Goal: Task Accomplishment & Management: Manage account settings

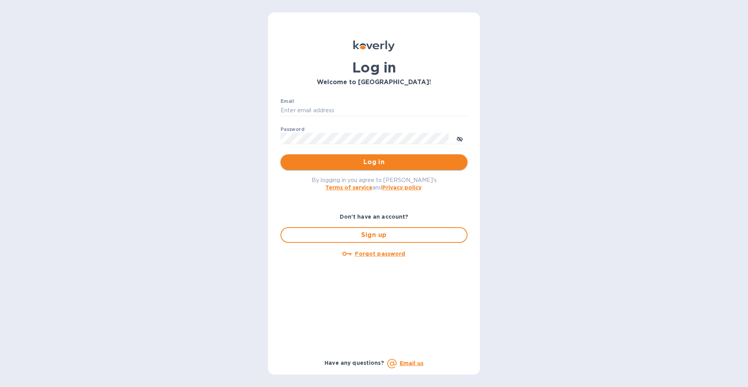
type input "[PERSON_NAME][EMAIL_ADDRESS][DOMAIN_NAME]"
click at [387, 160] on span "Log in" at bounding box center [374, 161] width 174 height 9
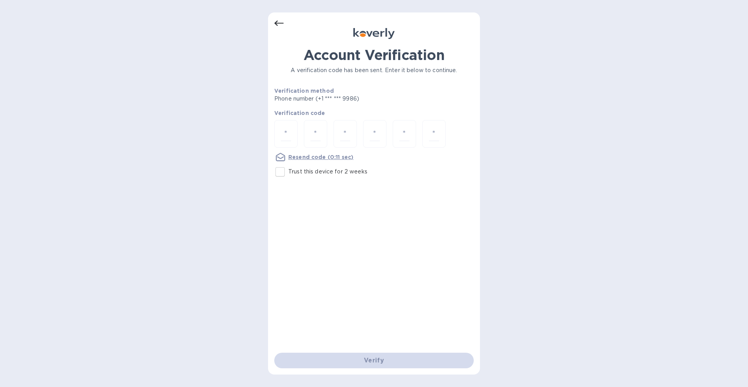
click at [280, 169] on input "Trust this device for 2 weeks" at bounding box center [280, 172] width 16 height 16
checkbox input "true"
click at [285, 125] on div at bounding box center [285, 134] width 23 height 28
click at [286, 129] on input "number" at bounding box center [286, 134] width 10 height 14
paste input "3"
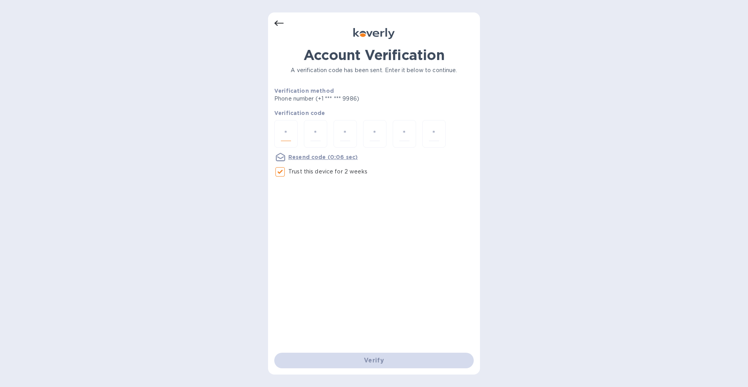
type input "3"
type input "1"
type input "8"
type input "5"
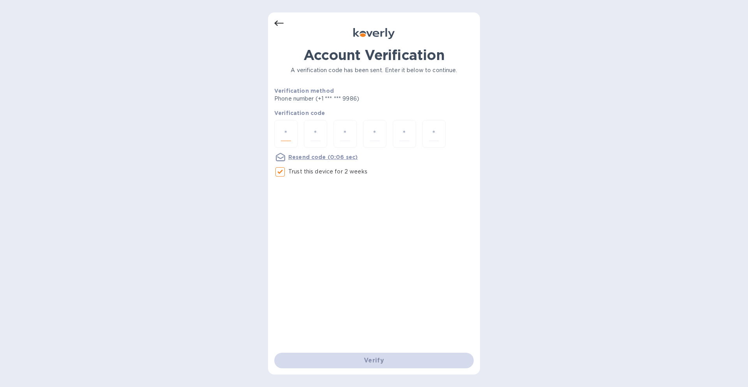
type input "5"
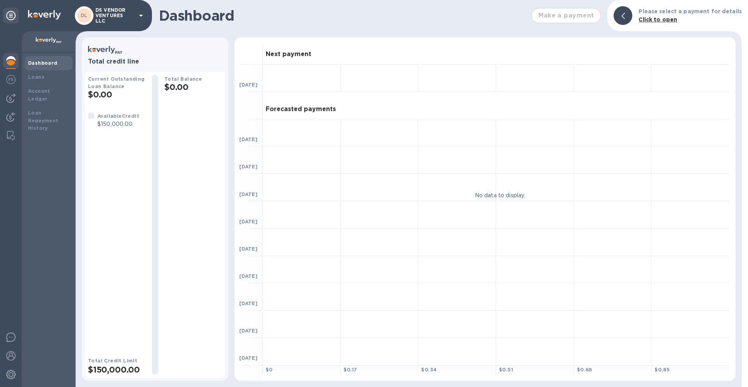
click at [118, 14] on p "DS VENDOR VENTURES LLC" at bounding box center [114, 15] width 39 height 16
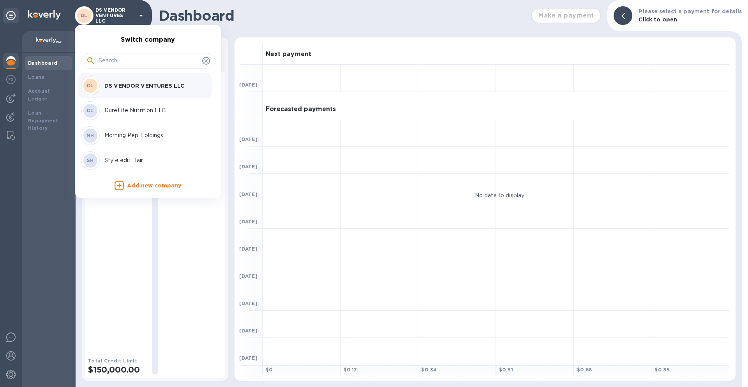
click at [123, 110] on p "DureLife Nutrition LLC" at bounding box center [153, 110] width 98 height 8
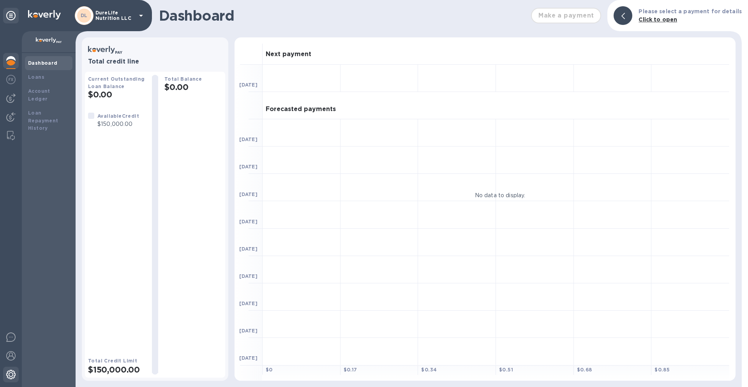
click at [14, 373] on img at bounding box center [10, 373] width 9 height 9
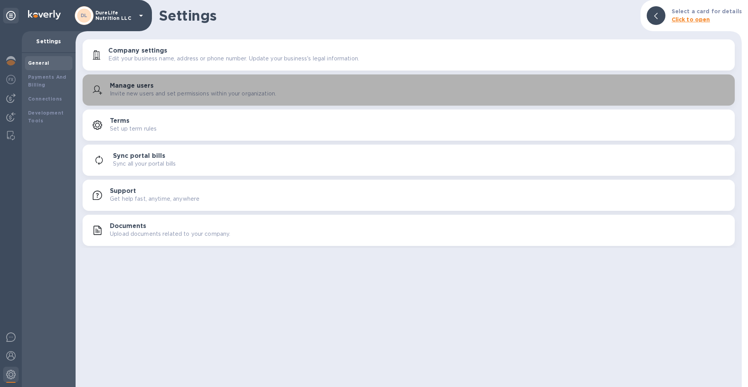
click at [146, 97] on p "Invite new users and set permissions within your organization." at bounding box center [193, 94] width 166 height 8
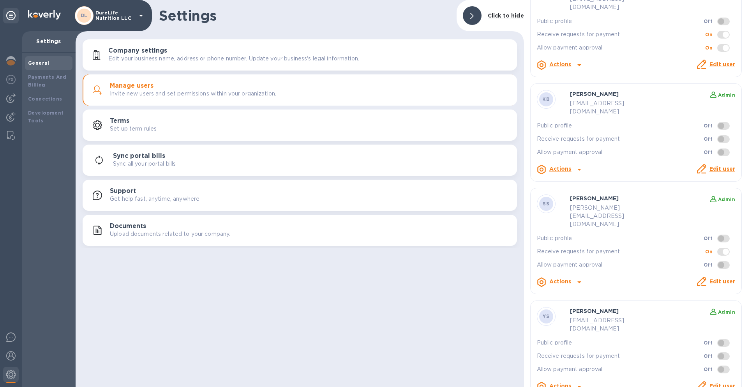
scroll to position [78, 0]
click at [577, 168] on icon at bounding box center [579, 169] width 4 height 2
click at [645, 141] on div at bounding box center [374, 193] width 748 height 387
click at [715, 165] on link "Edit user" at bounding box center [722, 168] width 26 height 6
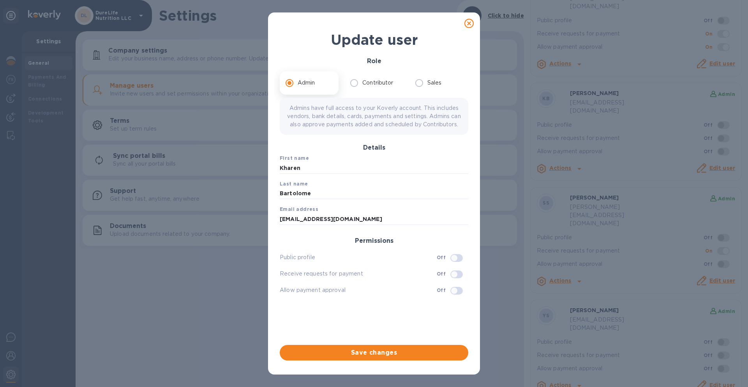
click at [465, 25] on icon at bounding box center [468, 23] width 9 height 9
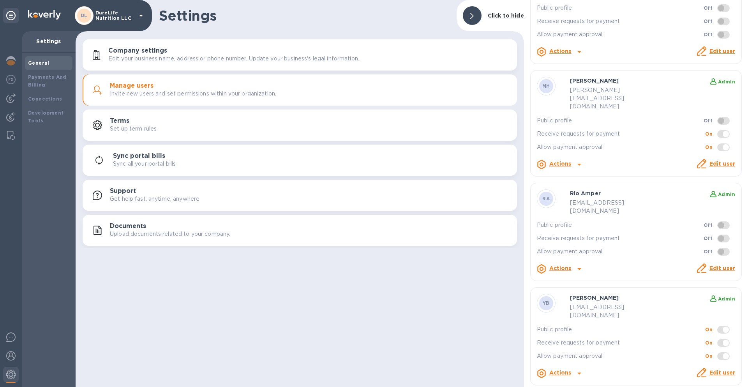
scroll to position [448, 0]
